Goal: Information Seeking & Learning: Learn about a topic

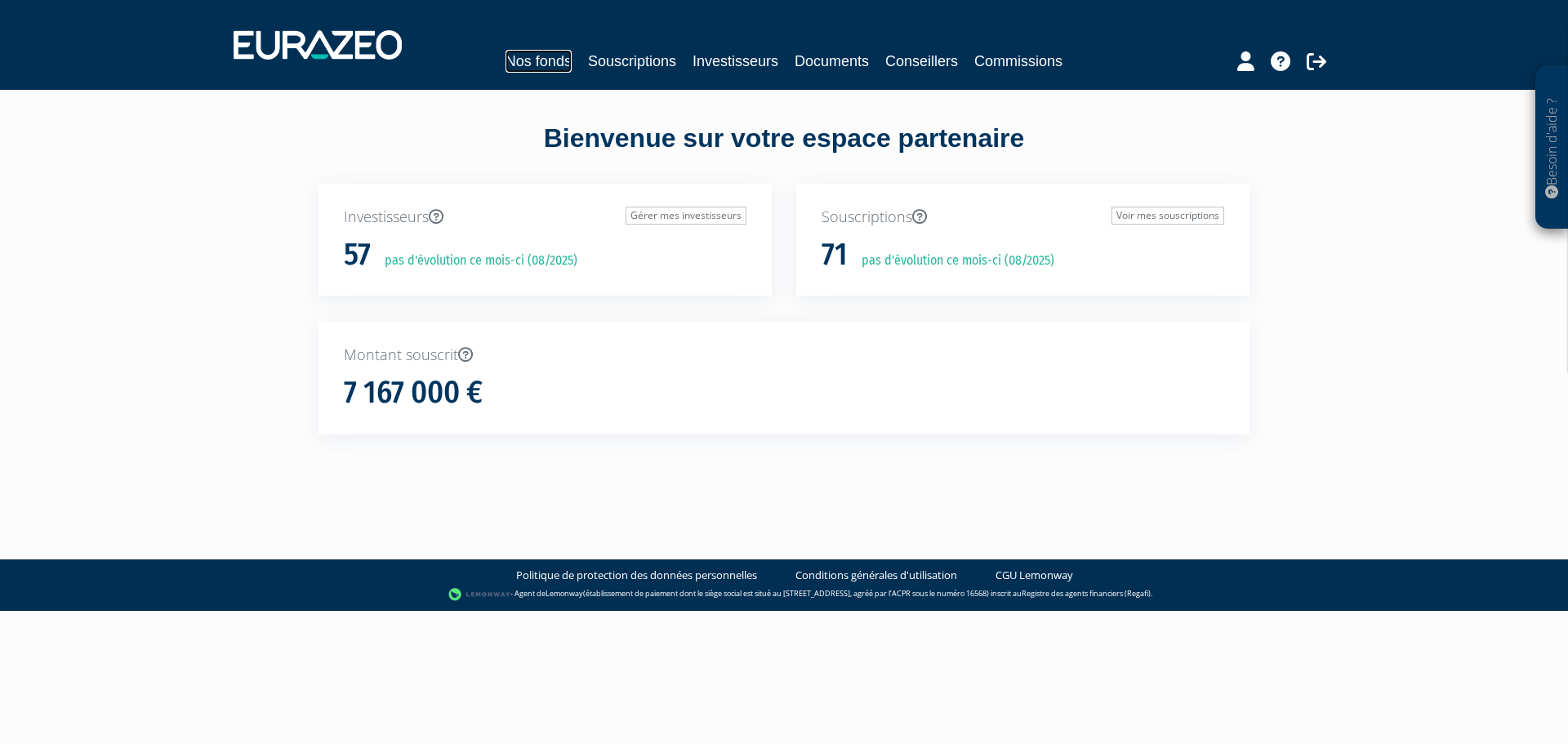
click at [559, 58] on link "Nos fonds" at bounding box center [539, 61] width 66 height 23
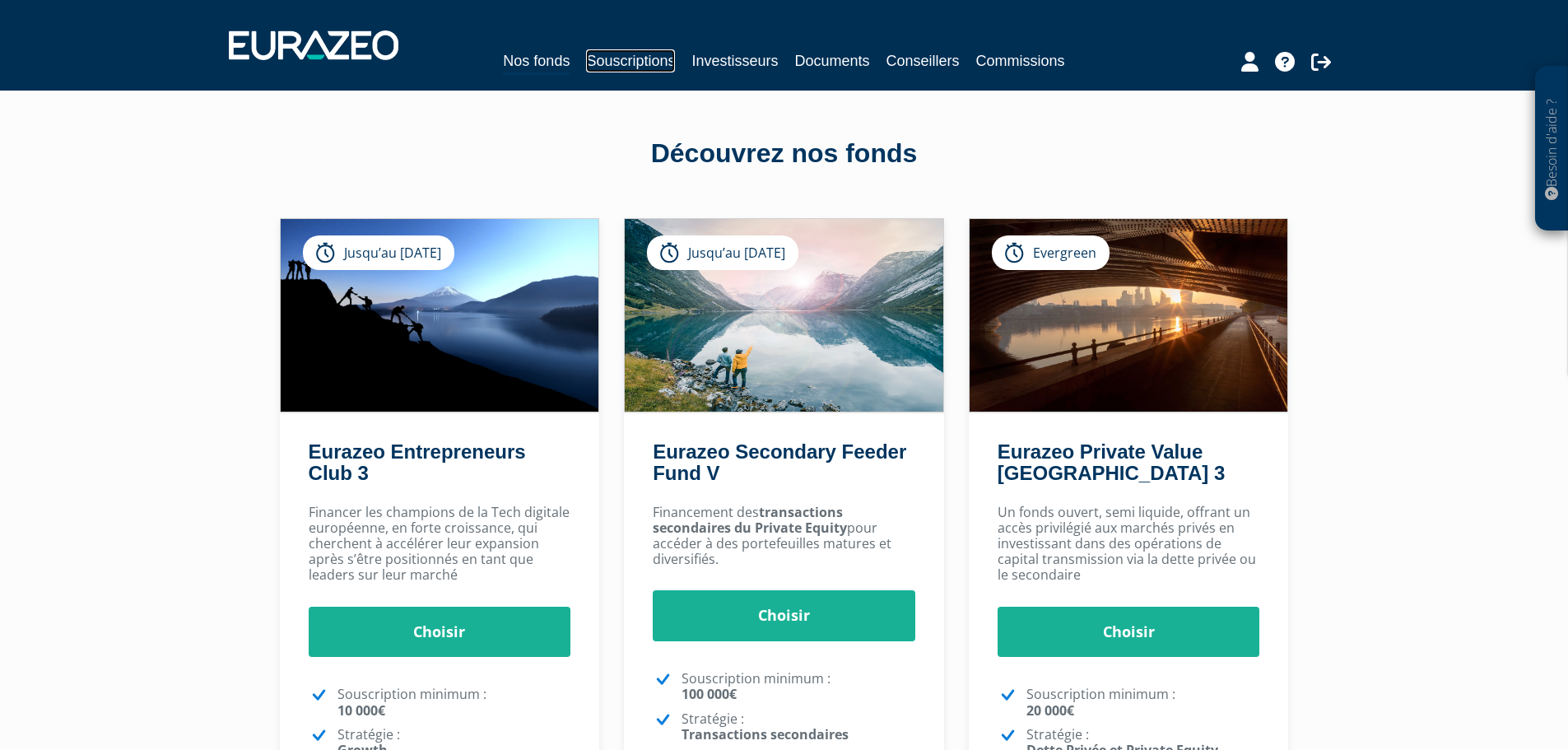
click at [624, 62] on link "Souscriptions" at bounding box center [630, 60] width 89 height 23
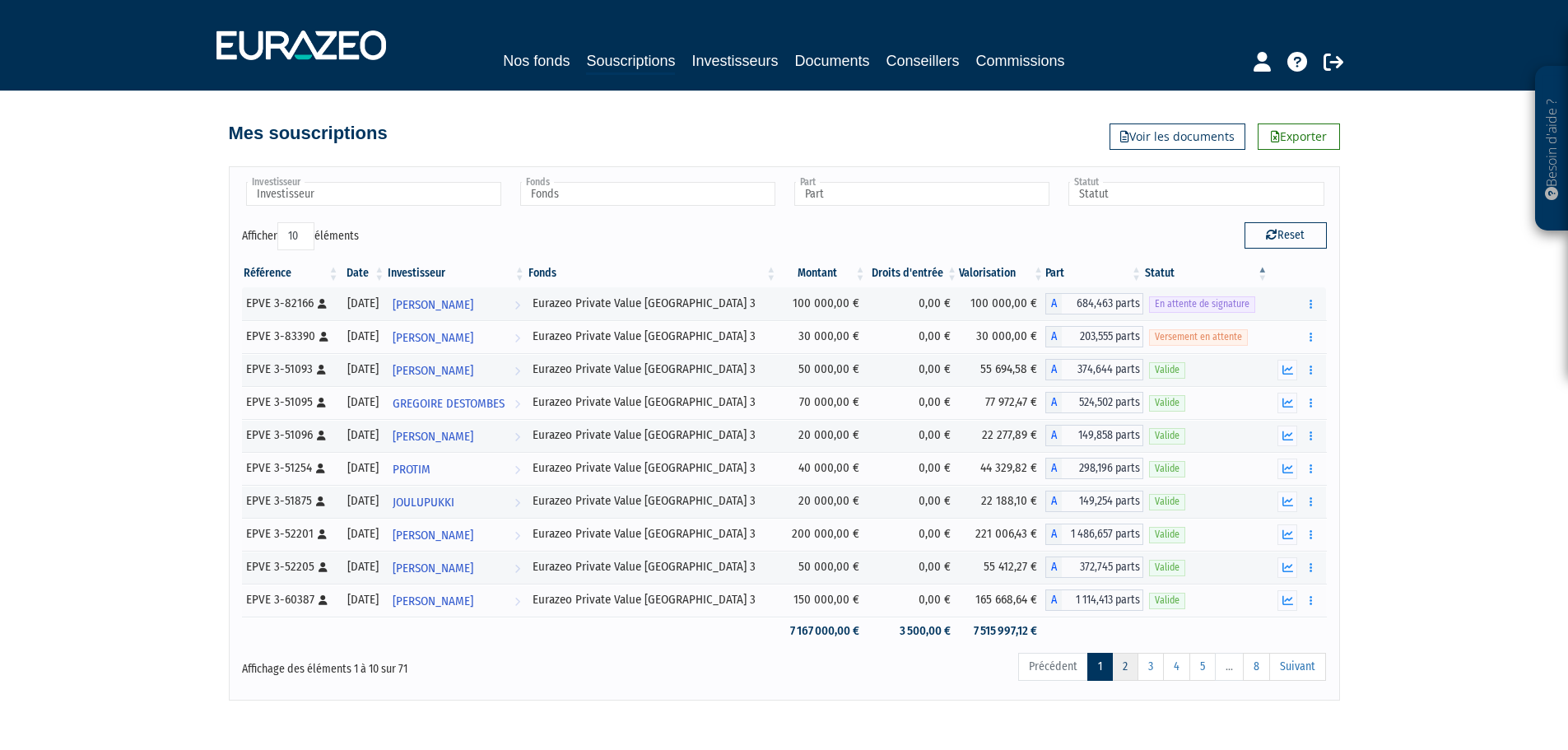
click at [1119, 678] on link "2" at bounding box center [1125, 666] width 26 height 28
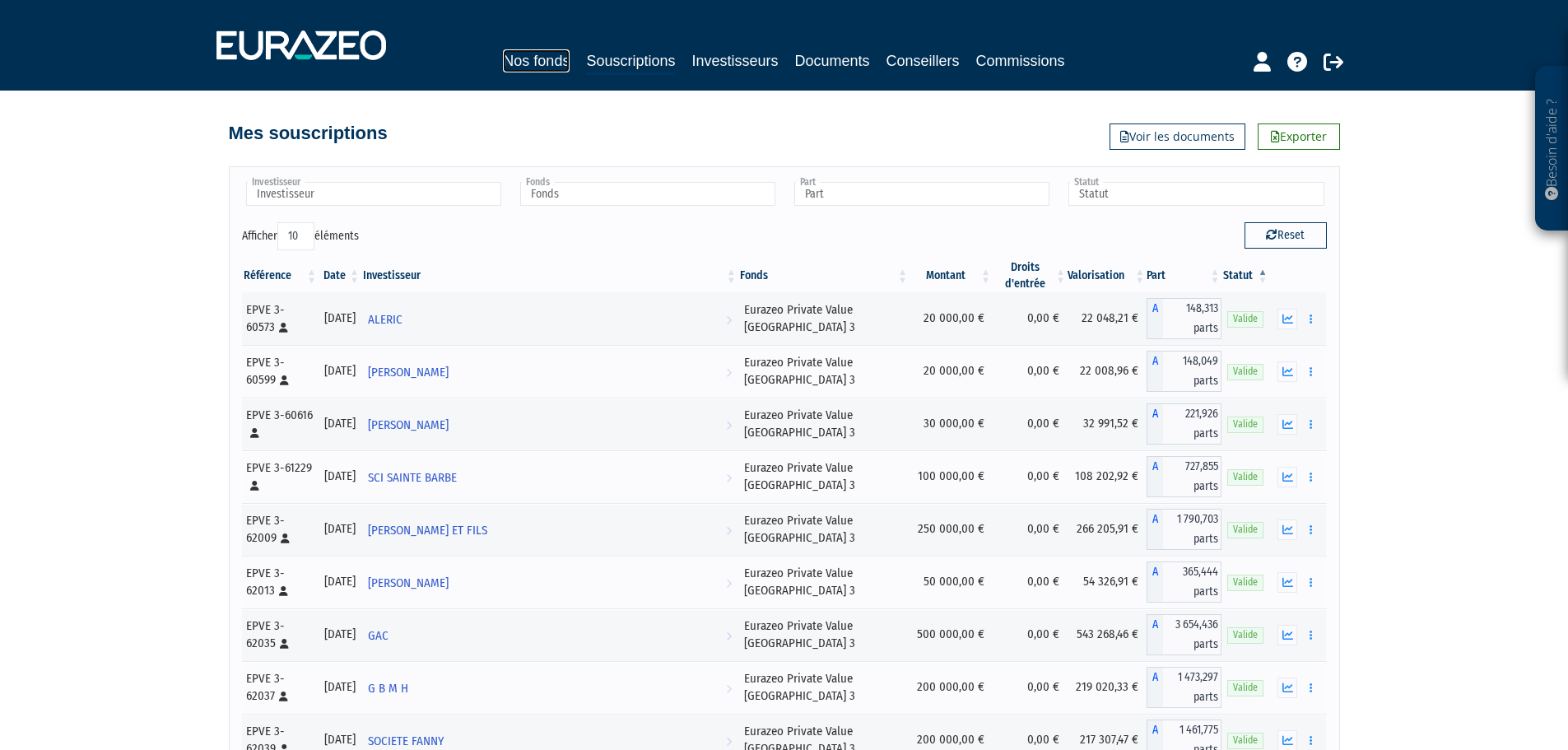
click at [547, 60] on link "Nos fonds" at bounding box center [536, 60] width 66 height 23
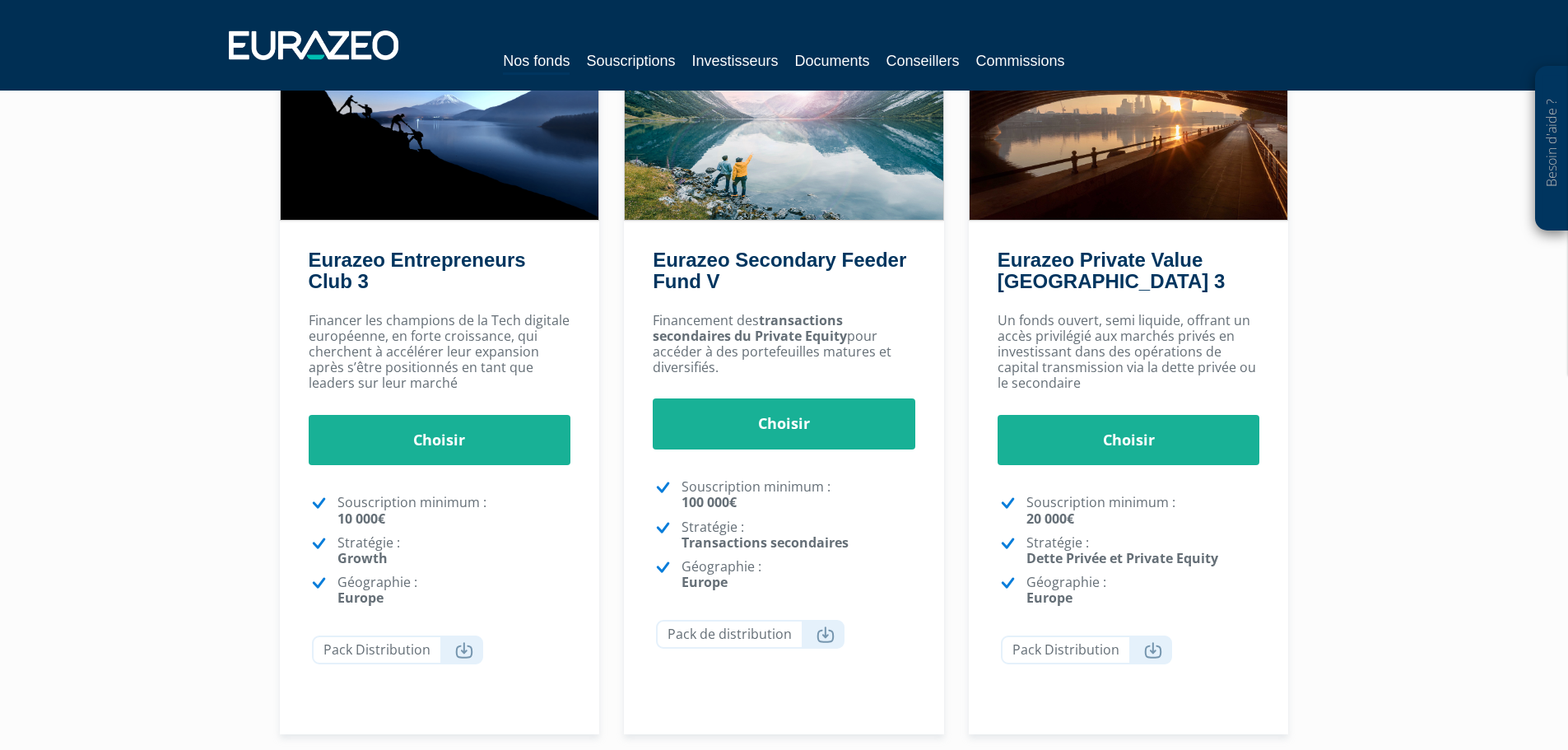
scroll to position [165, 0]
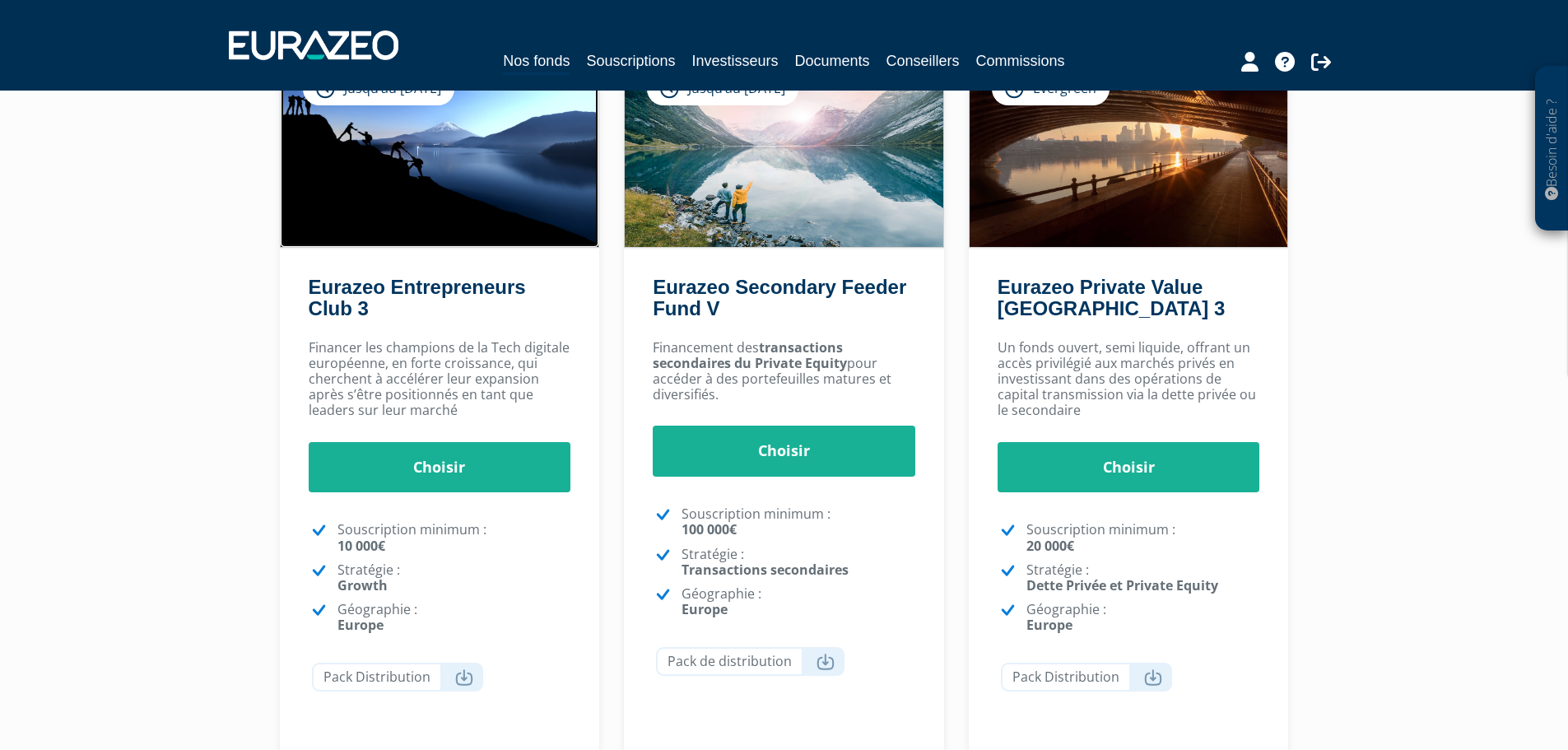
click at [478, 185] on img at bounding box center [439, 150] width 319 height 193
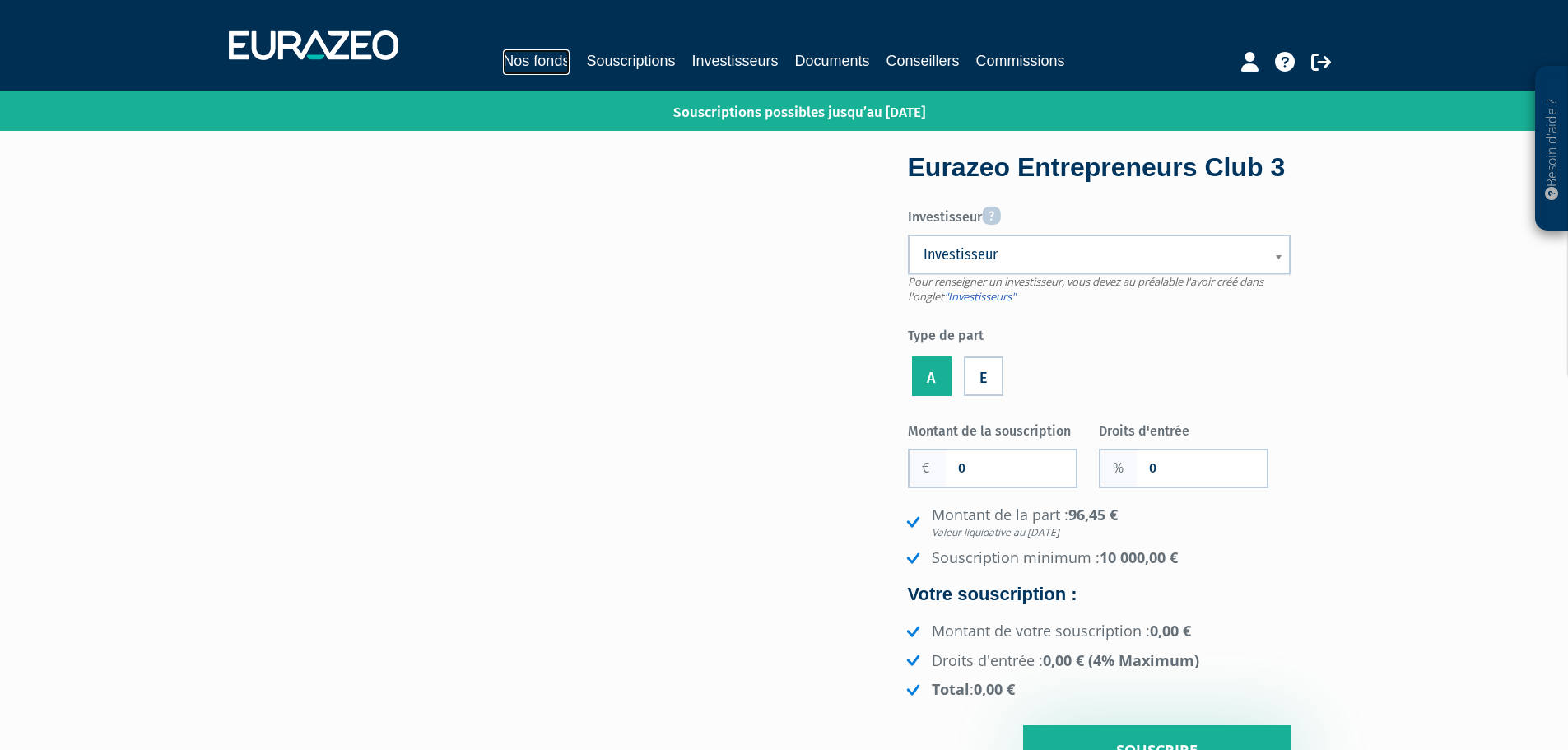
click at [545, 62] on link "Nos fonds" at bounding box center [536, 62] width 66 height 25
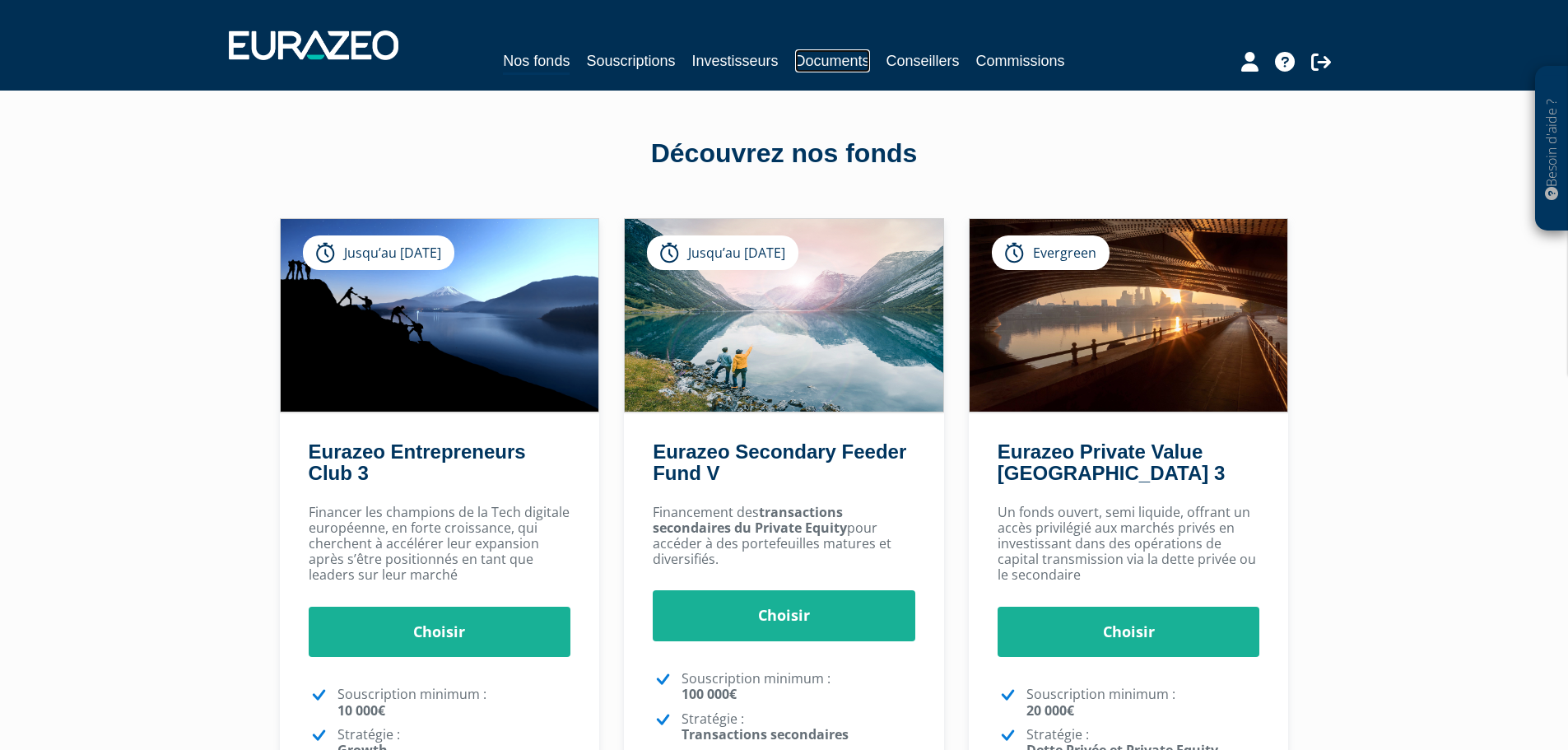
click at [821, 65] on link "Documents" at bounding box center [832, 60] width 75 height 23
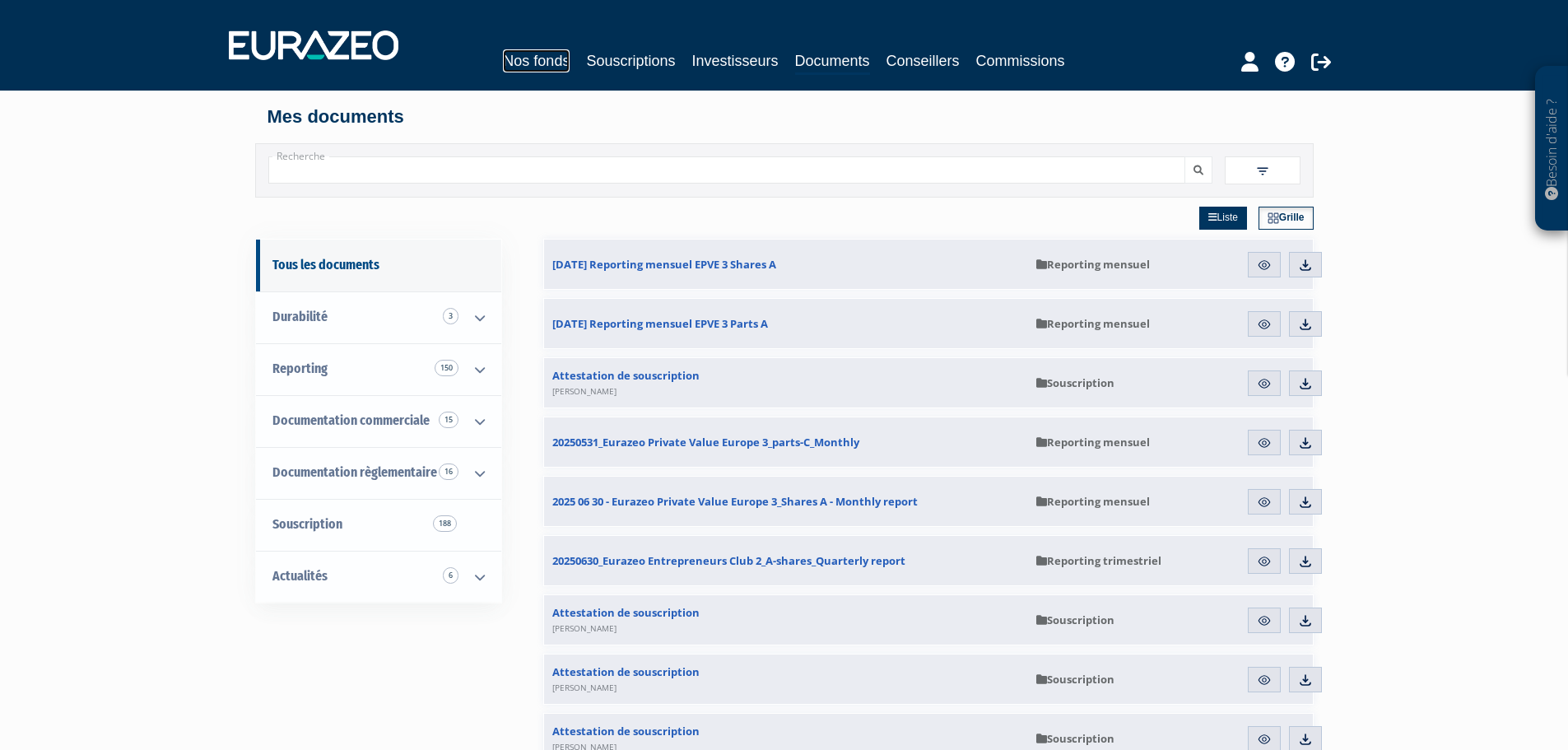
click at [532, 65] on link "Nos fonds" at bounding box center [536, 60] width 66 height 23
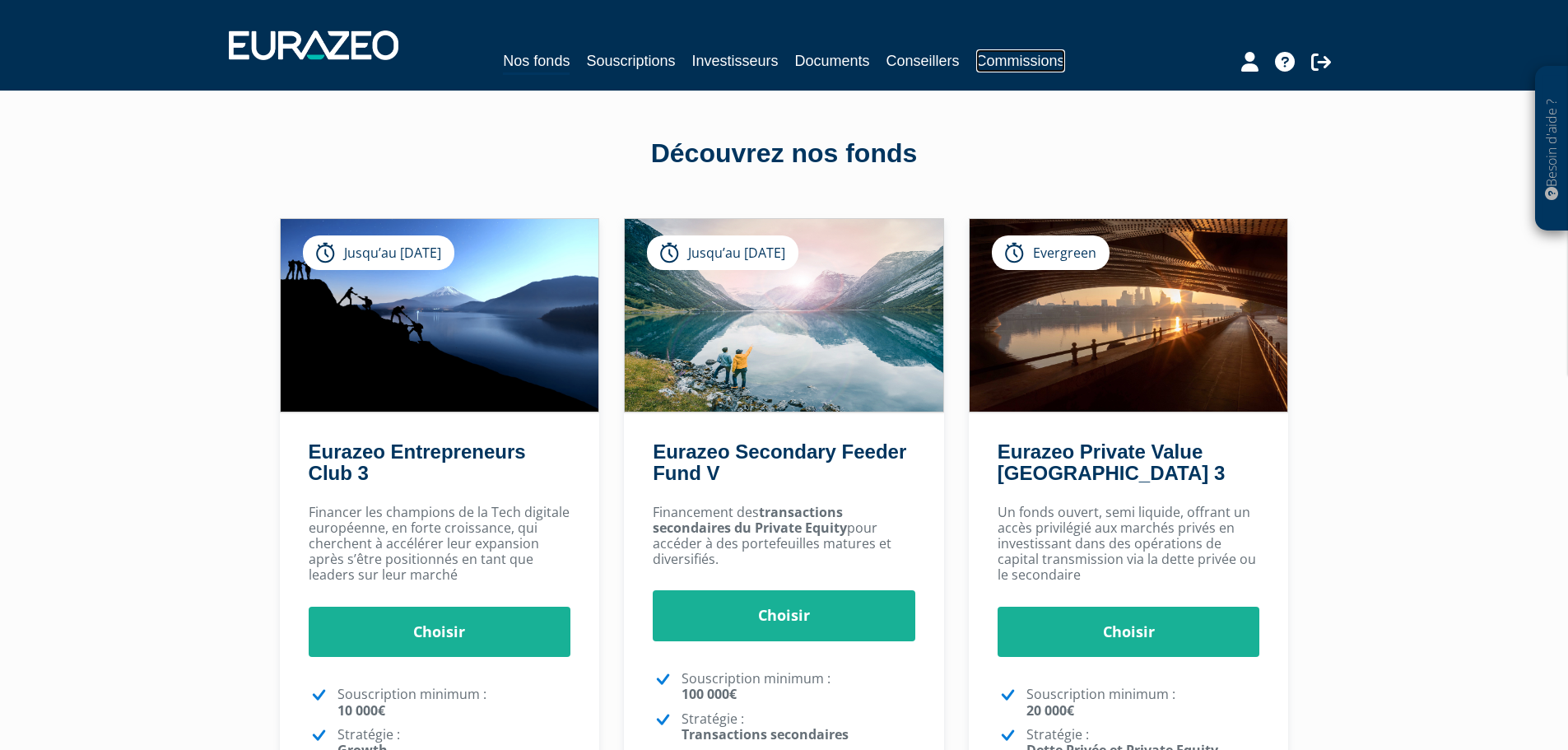
click at [984, 59] on link "Commissions" at bounding box center [1020, 60] width 89 height 23
